Goal: Find contact information: Find contact information

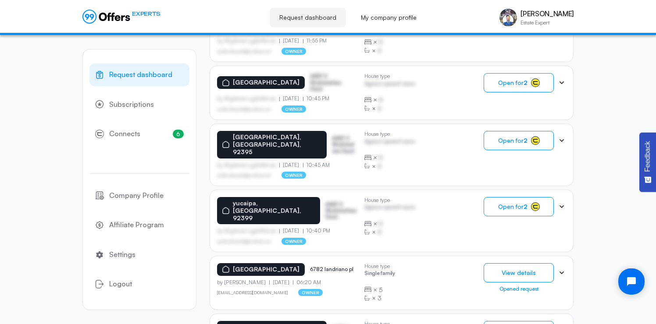
click at [561, 269] on icon at bounding box center [561, 273] width 9 height 9
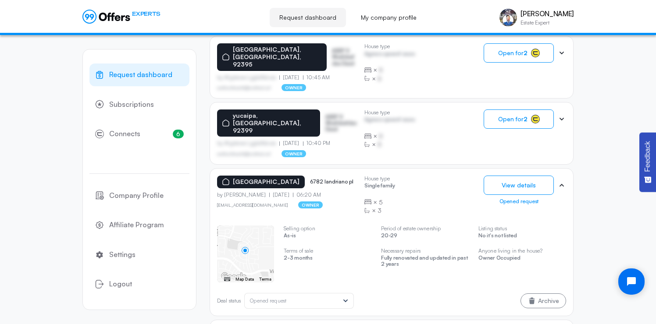
scroll to position [396, 0]
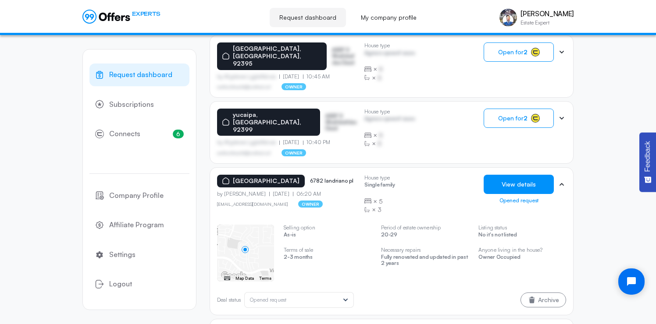
click at [516, 175] on button "View details" at bounding box center [518, 184] width 70 height 19
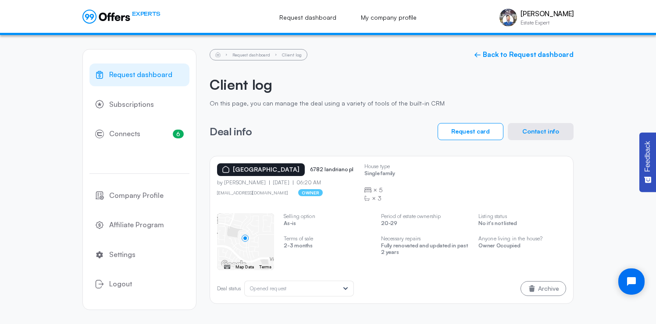
click at [532, 132] on button "Contact info" at bounding box center [540, 131] width 66 height 17
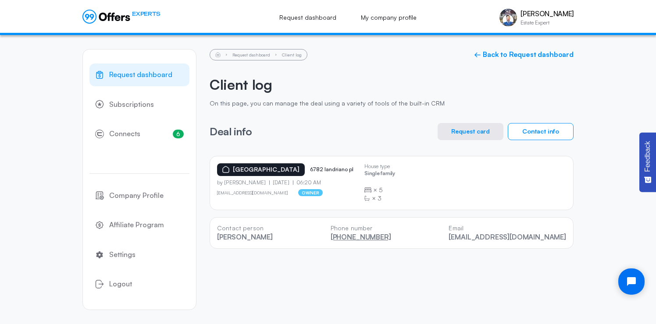
drag, startPoint x: 419, startPoint y: 238, endPoint x: 359, endPoint y: 239, distance: 60.5
click at [359, 239] on div "Contact person [PERSON_NAME] Phone number [PHONE_NUMBER] Email [EMAIL_ADDRESS][…" at bounding box center [391, 233] width 364 height 32
copy link "[PHONE_NUMBER]"
click at [464, 131] on button "Request card" at bounding box center [470, 131] width 66 height 17
